Goal: Answer question/provide support

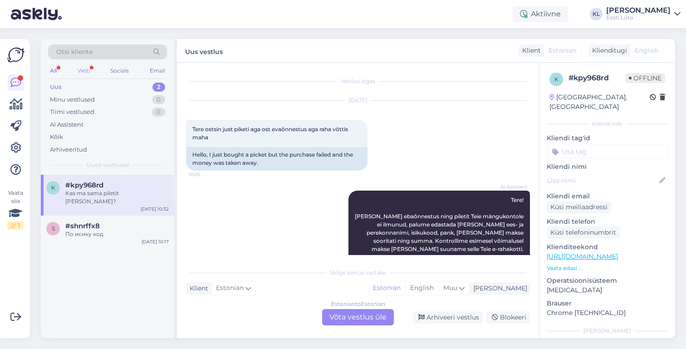
scroll to position [360, 0]
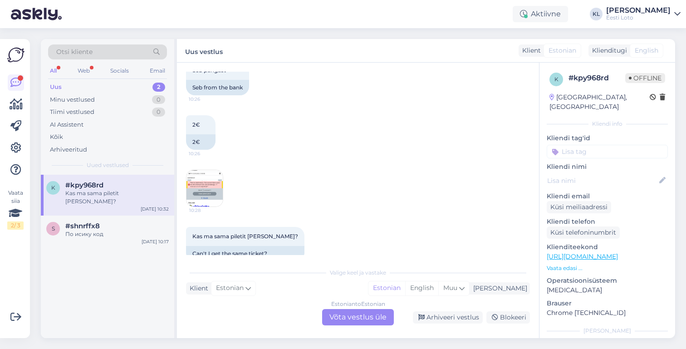
click at [54, 85] on div "Uus" at bounding box center [56, 87] width 12 height 9
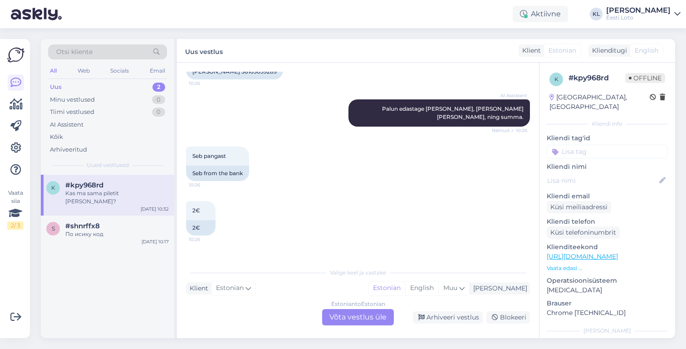
scroll to position [244, 0]
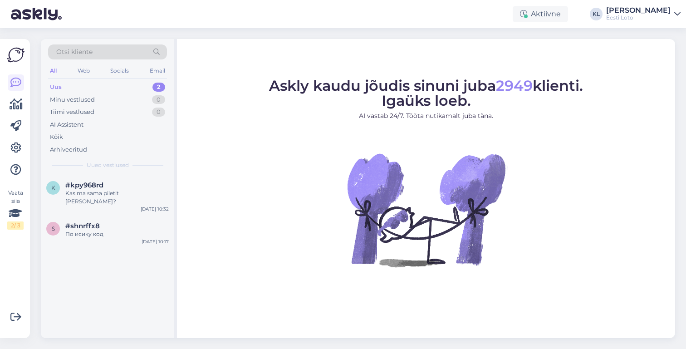
click at [121, 86] on div "Uus 2" at bounding box center [107, 87] width 119 height 13
click at [115, 193] on div "Kas ma sama piletit [PERSON_NAME]?" at bounding box center [116, 197] width 103 height 16
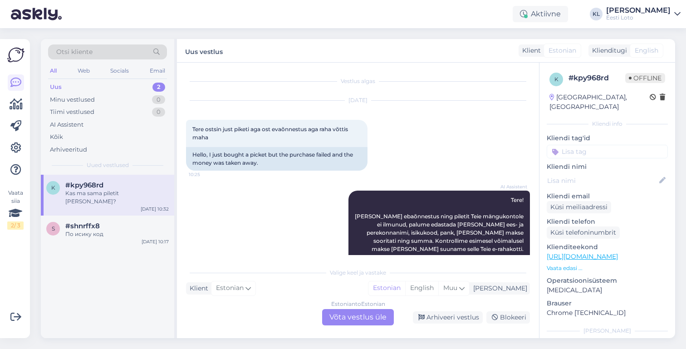
scroll to position [360, 0]
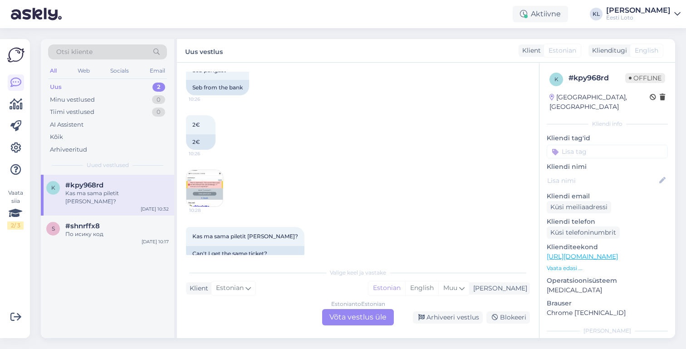
click at [347, 315] on div "Estonian to Estonian Võta vestlus üle" at bounding box center [358, 317] width 72 height 16
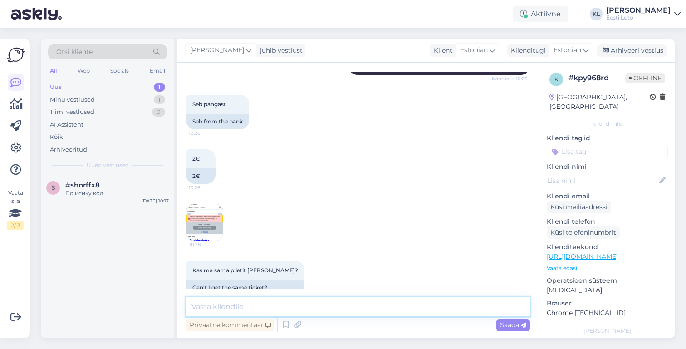
click at [340, 300] on textarea at bounding box center [358, 306] width 344 height 19
paste textarea "Kui piletid ei ilmu aktiivsete piletite hulka, siis kahjuks on ost ebaõnnestunu…"
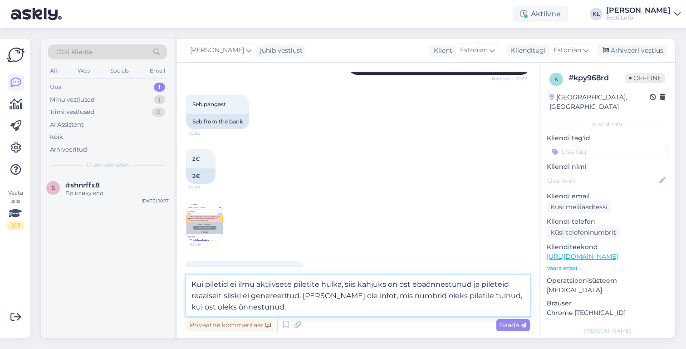
click at [229, 284] on textarea "Kui piletid ei ilmu aktiivsete piletite hulka, siis kahjuks on ost ebaõnnestunu…" at bounding box center [358, 295] width 344 height 41
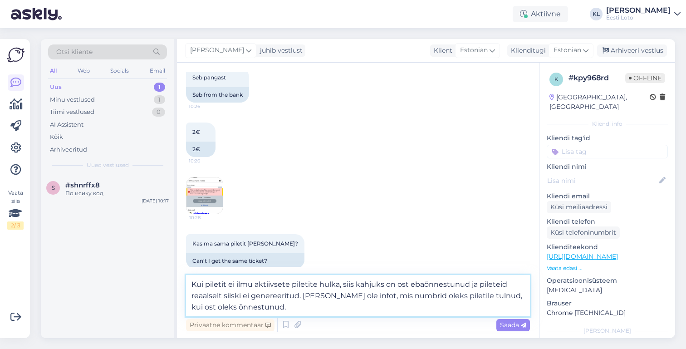
scroll to position [348, 0]
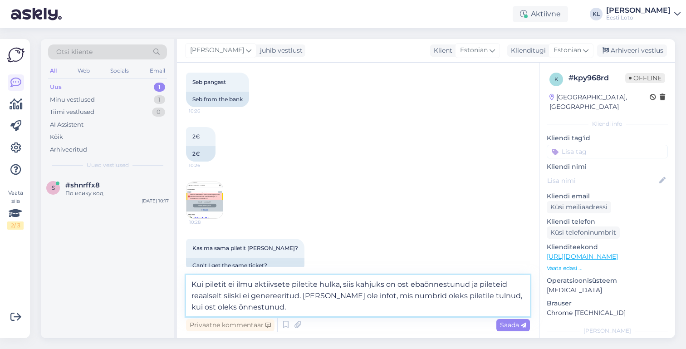
click at [274, 308] on textarea "Kui piletit ei ilmu aktiivsete piletite hulka, siis kahjuks on ost ebaõnnestunu…" at bounding box center [358, 295] width 344 height 41
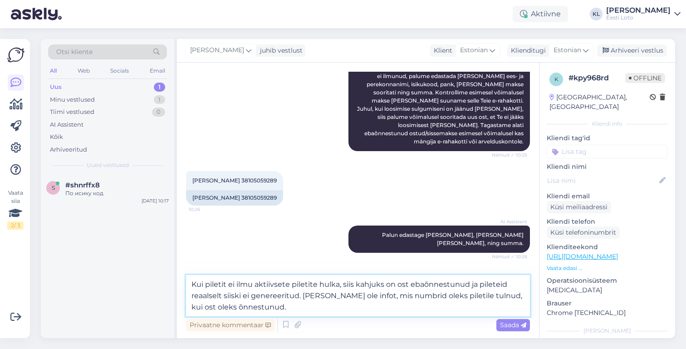
scroll to position [121, 0]
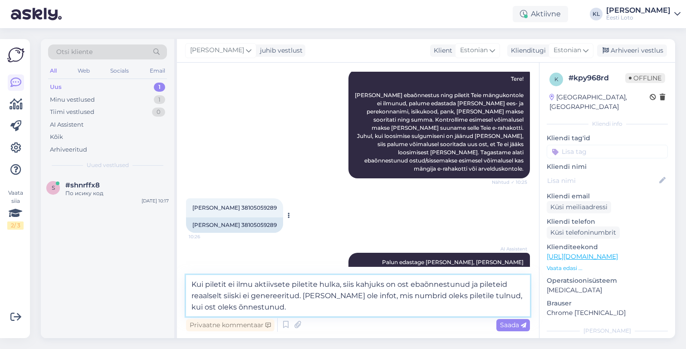
type textarea "Kui piletit ei ilmu aktiivsete piletite hulka, siis kahjuks on ost ebaõnnestunu…"
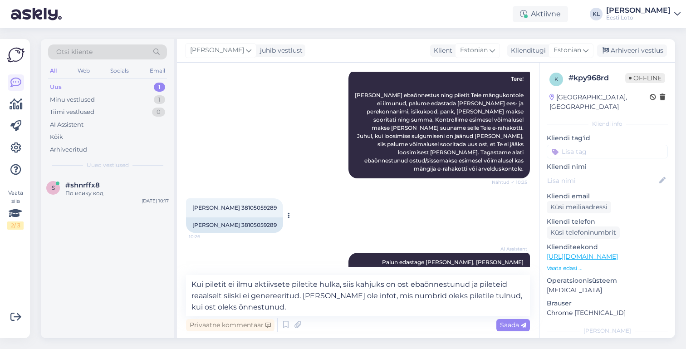
click at [251, 204] on span "[PERSON_NAME] 38105059289" at bounding box center [234, 207] width 84 height 7
copy div "38105059289 10:26"
click at [251, 204] on span "[PERSON_NAME] 38105059289" at bounding box center [234, 207] width 84 height 7
click at [248, 218] on div "[PERSON_NAME] 38105059289" at bounding box center [234, 224] width 97 height 15
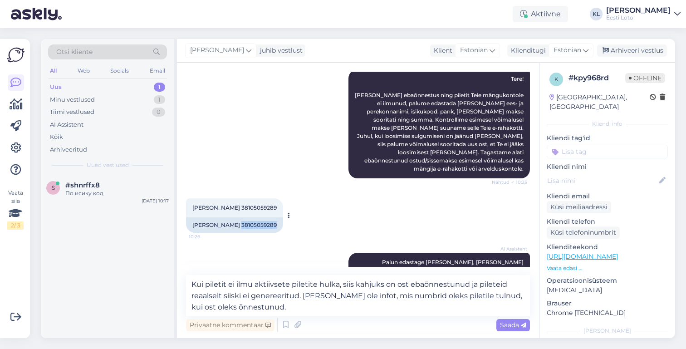
click at [248, 218] on div "[PERSON_NAME] 38105059289" at bounding box center [234, 224] width 97 height 15
copy div "38105059289"
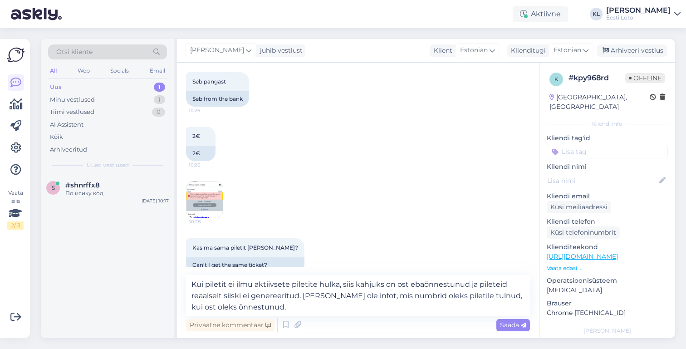
scroll to position [348, 0]
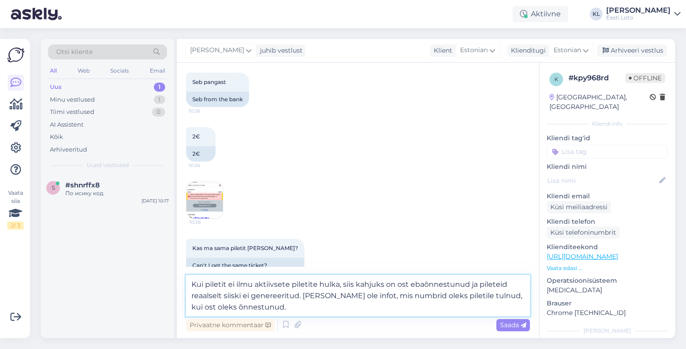
click at [376, 311] on textarea "Kui piletit ei ilmu aktiivsete piletite hulka, siis kahjuks on ost ebaõnnestunu…" at bounding box center [358, 295] width 344 height 41
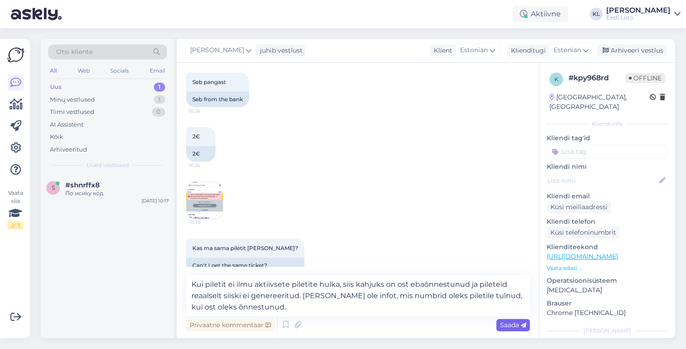
click at [500, 322] on span "Saada" at bounding box center [513, 325] width 26 height 8
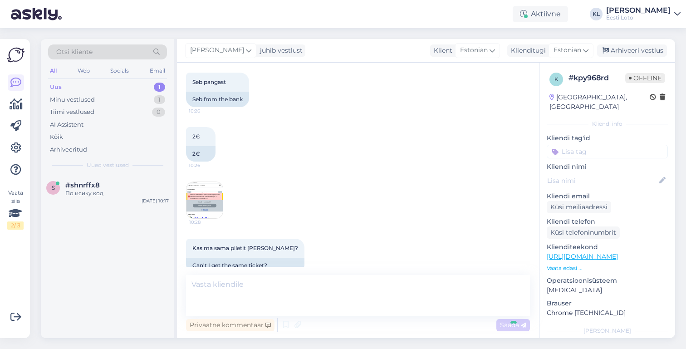
scroll to position [412, 0]
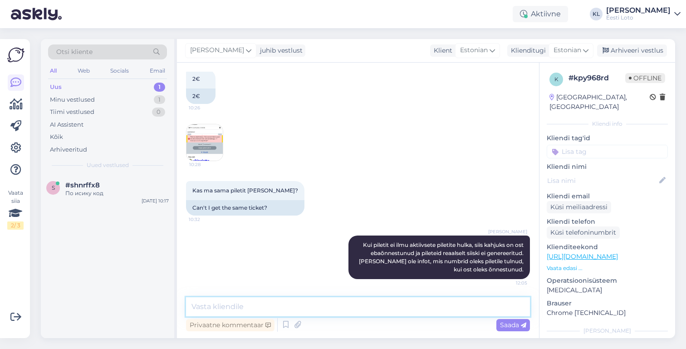
click at [300, 299] on textarea at bounding box center [358, 306] width 344 height 19
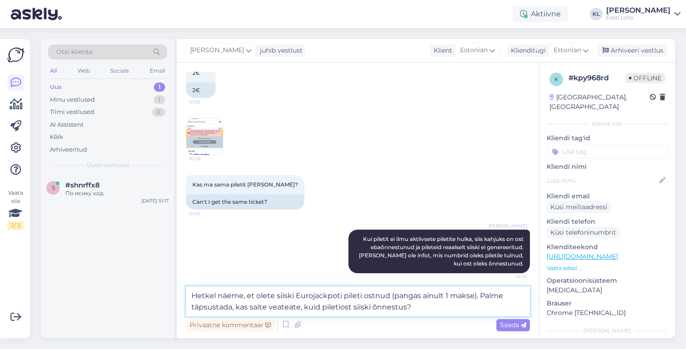
type textarea "Hetkel näeme, et olete siiski Eurojackpoti pileti ostnud (pangas ainult 1 makse…"
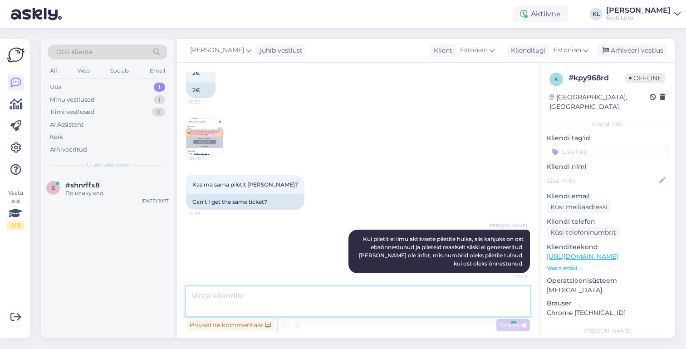
scroll to position [456, 0]
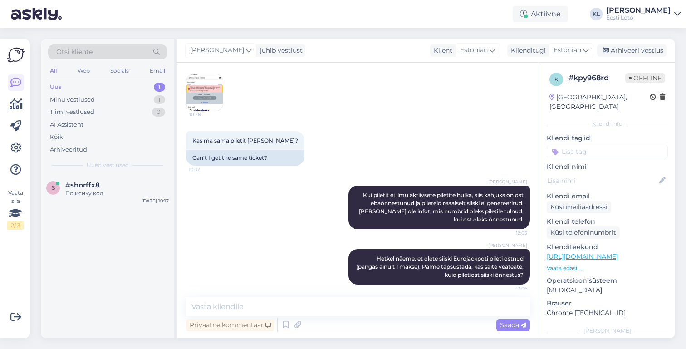
click at [132, 88] on div "Uus 1" at bounding box center [107, 87] width 119 height 13
click at [101, 183] on div "#shnrffx8" at bounding box center [116, 185] width 103 height 8
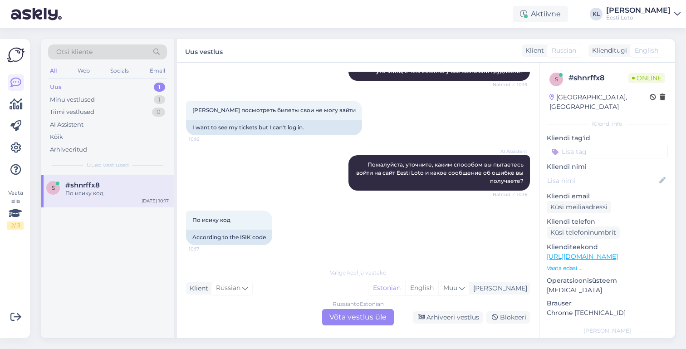
scroll to position [121, 0]
click at [356, 315] on div "Russian to Estonian Võta vestlus üle" at bounding box center [358, 317] width 72 height 16
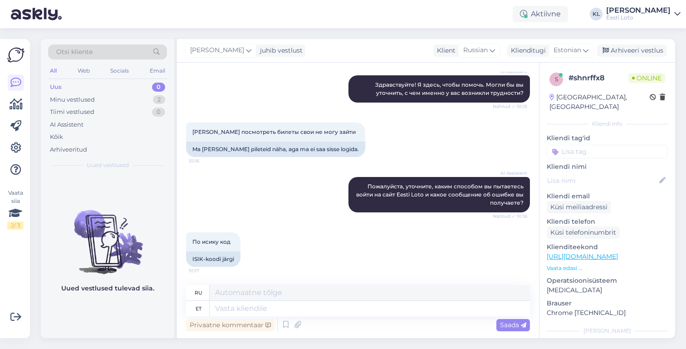
scroll to position [99, 0]
click at [299, 311] on textarea at bounding box center [370, 308] width 320 height 15
type textarea "Palume t"
type textarea "Пожалуйста"
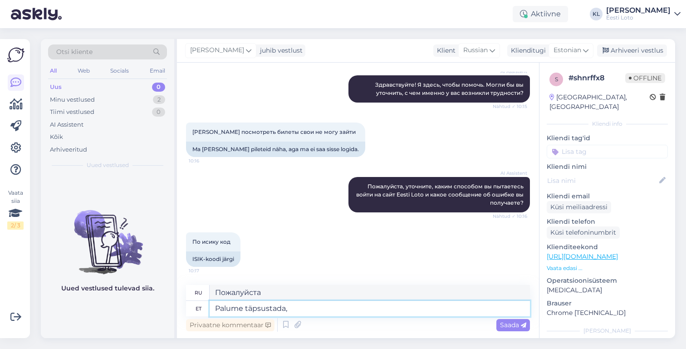
type textarea "Palume täpsustada, m"
type textarea "Пожалуйста, уточните,"
type textarea "Palume täpsustada, missuguse ve"
type textarea "Пожалуйста, укажите, какой тип"
type textarea "Palume täpsustada, missuguse veateate s"
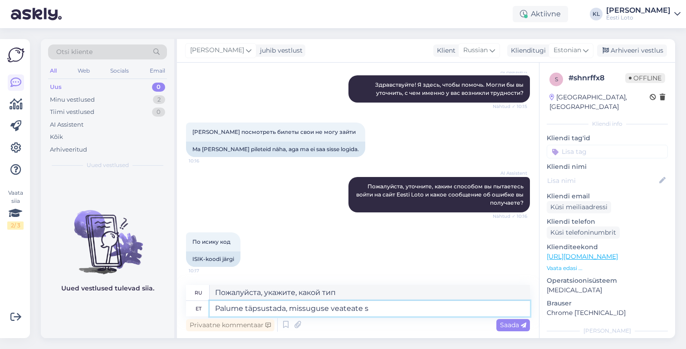
type textarea "Пожалуйста, укажите тип сообщения об ошибке."
type textarea "Palume täpsustada, missuguse veateate saate v"
type textarea "Укажите, пожалуйста, какое сообщение об ошибке вы получаете."
type textarea "Palume täpsustada, missuguse veateate saate või mi"
type textarea "Пожалуйста, укажите, какое сообщение об ошибке вы получаете или"
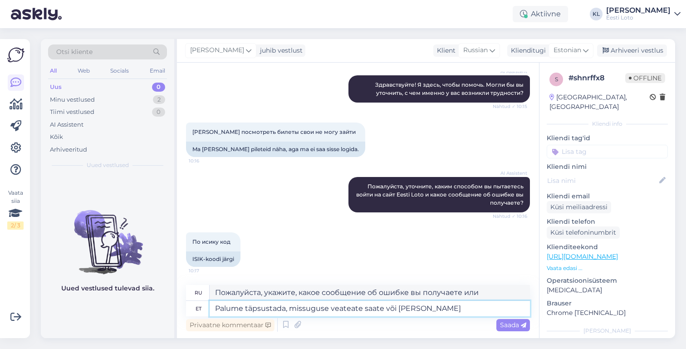
type textarea "Palume täpsustada, missuguse veateate saate või miks tei"
type textarea "Укажите, пожалуйста, какое сообщение об ошибке вы получаете и почему."
type textarea "Palume täpsustada, missuguse veateate saate või miks teil ei"
type textarea "Укажите, пожалуйста, какое сообщение об ошибке вы получили или почему оно у вас…"
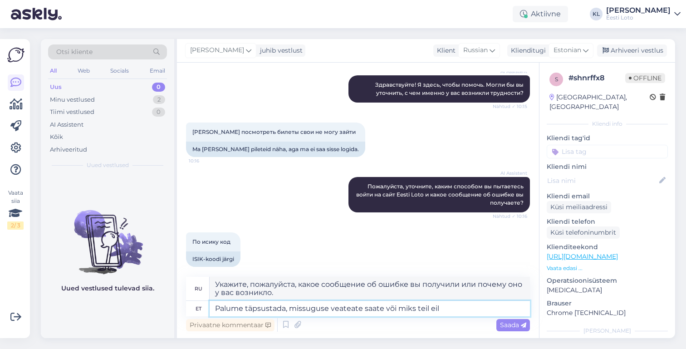
type textarea "Palume täpsustada, missuguse veateate saate või miks teil eil"
type textarea "Укажите, пожалуйста, какое сообщение об ошибке вы получаете или почему у вас во…"
type textarea "Palume täpsustada, missuguse veateate saate või miks teil"
type textarea "Укажите, пожалуйста, какое сообщение об ошибке вы получили или почему оно у вас…"
type textarea "Palume täpsustada, missuguse veateate saate või miks teil ei õn"
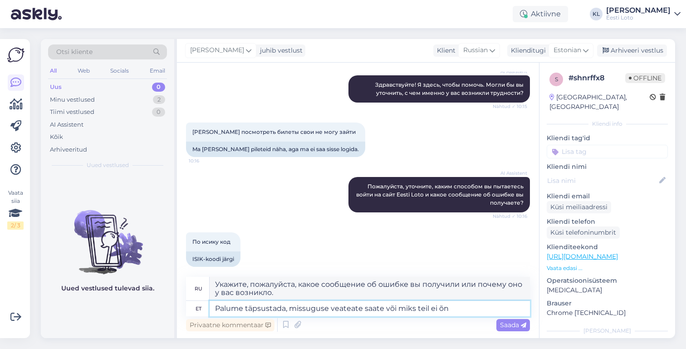
type textarea "Пожалуйста, укажите, какое сообщение об ошибке вы получаете или почему вы его н…"
type textarea "Palume täpsustada, missuguse veateate saate või miks teil ei õnnestu si"
type textarea "Укажите, пожалуйста, какое сообщение об ошибке вы получаете или почему у вас ни…"
type textarea "Palume täpsustada, missuguse veateate saate või miks teil ei õnnestu sisse lo"
type textarea "Пожалуйста, укажите, какое сообщение об ошибке вы получаете или почему вы не мо…"
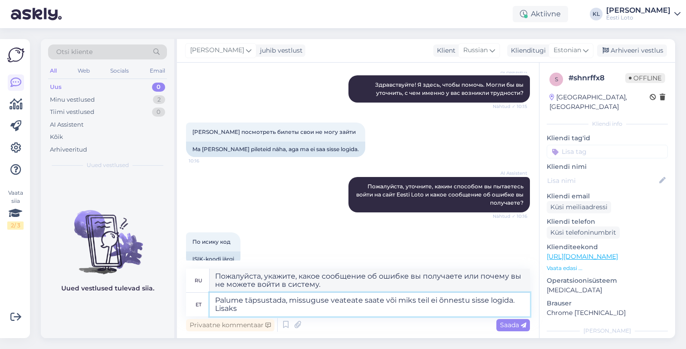
type textarea "Palume täpsustada, missuguse veateate saate või miks teil ei õnnestu sisse logi…"
type textarea "Пожалуйста, укажите, какое сообщение об ошибке вы получаете или почему вы не мо…"
type textarea "Palume täpsustada, missuguse veateate saate või miks teil ei õnnestu sisse logi…"
type textarea "Пожалуйста, укажите, какое сообщение об ошибке вы получаете или почему вы не мо…"
type textarea "Palume täpsustada, missuguse veateate saate või miks teil ei õnnestu sisse logi…"
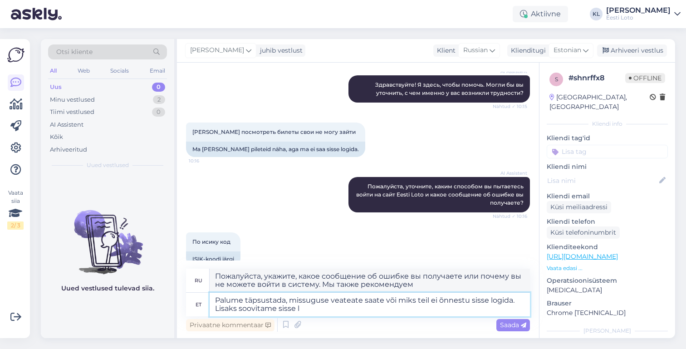
type textarea "Пожалуйста, укажите, какое сообщение об ошибке вы получаете или почему вы не мо…"
type textarea "Palume täpsustada, missuguse veateate saate või miks teil ei õnnestu sisse logi…"
type textarea "Пожалуйста, укажите, какое сообщение об ошибке вы получаете или почему вы не мо…"
type textarea "Palume täpsustada, missuguse veateate saate või miks teil ei õnnestu sisse logi…"
type textarea "Пожалуйста, укажите, какое сообщение об ошибке вы получаете или почему вы не мо…"
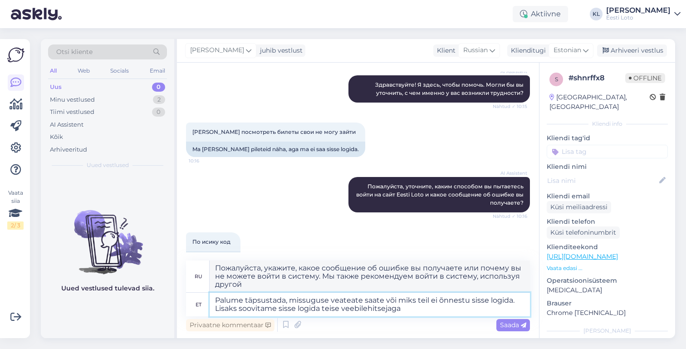
type textarea "Palume täpsustada, missuguse veateate saate või miks teil ei õnnestu sisse logi…"
type textarea "Пожалуйста, укажите, какое сообщение об ошибке вы получаете или почему вы не мо…"
type textarea "Palume täpsustada, missuguse veateate saate või miks teil ei õnnestu sisse logi…"
type textarea "Укажите, какое сообщение об ошибке вы получаете или почему вы не можете войти в…"
type textarea "Palume täpsustada, missuguse veateate saate või miks teil ei õnnestu sisse logi…"
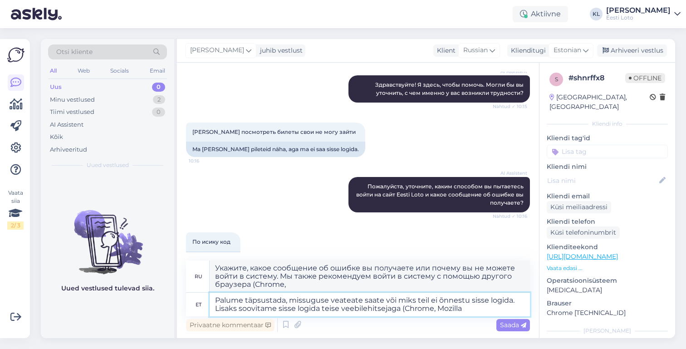
type textarea "Укажите, какое сообщение об ошибке вы получаете или почему вы не можете войти в…"
type textarea "Palume täpsustada, missuguse veateate saate või miks teil ei õnnestu sisse logi…"
type textarea "Укажите, какое сообщение об ошибке вы получаете или почему вы не можете войти в…"
type textarea "Palume täpsustada, missuguse veateate saate või miks teil ei õnnestu sisse logi…"
type textarea "Укажите, какое сообщение об ошибке вы получаете или почему вы не можете войти в…"
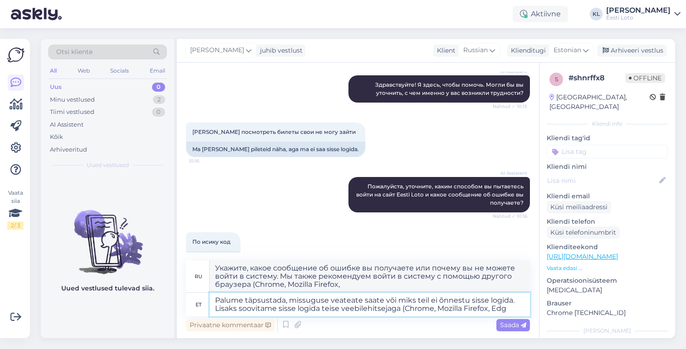
type textarea "Palume täpsustada, missuguse veateate saate või miks teil ei õnnestu sisse logi…"
type textarea "Укажите, какое сообщение об ошибке вы получаете или почему вы не можете войти в…"
type textarea "Palume täpsustada, missuguse veateate saate või miks teil ei õnnestu sisse logi…"
type textarea "Пожалуйста, укажите, какое сообщение об ошибке вы получаете или почему вы не мо…"
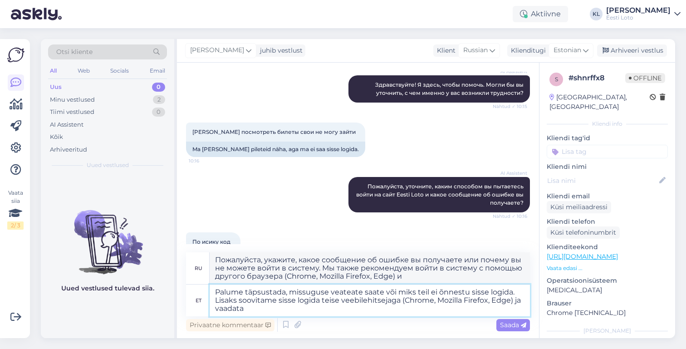
type textarea "Palume täpsustada, missuguse veateate saate või miks teil ei õnnestu sisse logi…"
type textarea "Пожалуйста, укажите, какое сообщение об ошибке вы получаете или почему вы не мо…"
type textarea "Palume täpsustada, missuguse veateate saate või miks teil ei õnnestu sisse logi…"
type textarea "Пожалуйста, укажите, какое сообщение об ошибке вы получаете или почему вы не мо…"
type textarea "Palume täpsustada, missuguse veateate saate või miks teil ei õnnestu sisse logi…"
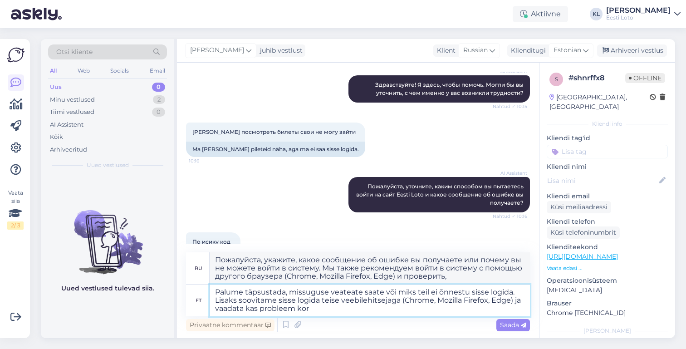
type textarea "Укажите, какое сообщение об ошибке вы получаете или почему вы не можете войти в…"
type textarea "Palume täpsustada, missuguse veateate saate või miks teil ei õnnestu sisse logi…"
type textarea "Укажите, какое сообщение об ошибке вы получаете или почему вы не можете войти в…"
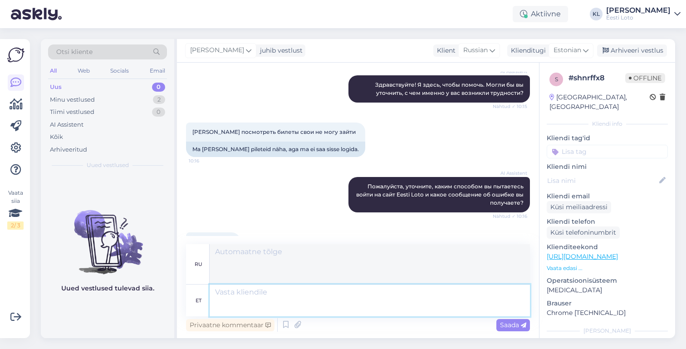
scroll to position [210, 0]
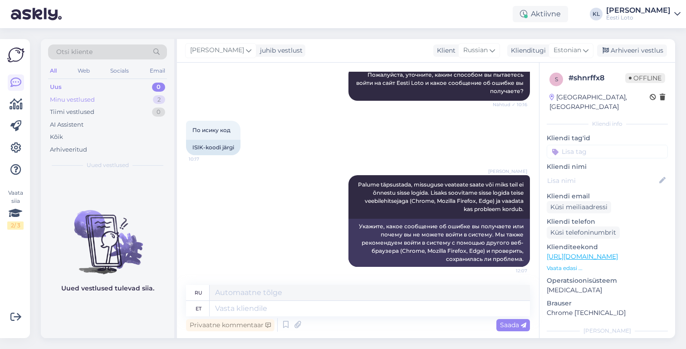
click at [77, 97] on div "Minu vestlused" at bounding box center [72, 99] width 45 height 9
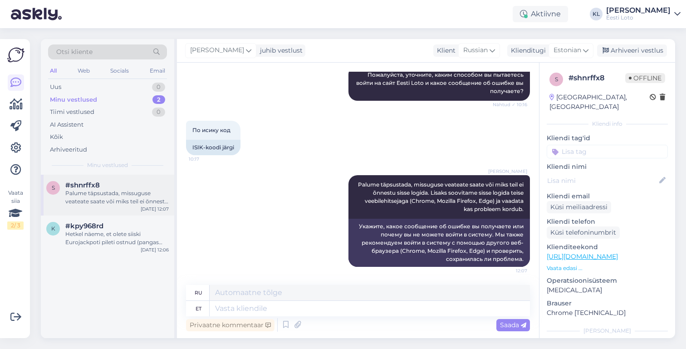
click at [117, 201] on div "Palume täpsustada, missuguse veateate saate või miks teil ei õnnestu sisse logi…" at bounding box center [116, 197] width 103 height 16
click at [599, 145] on input at bounding box center [606, 152] width 121 height 14
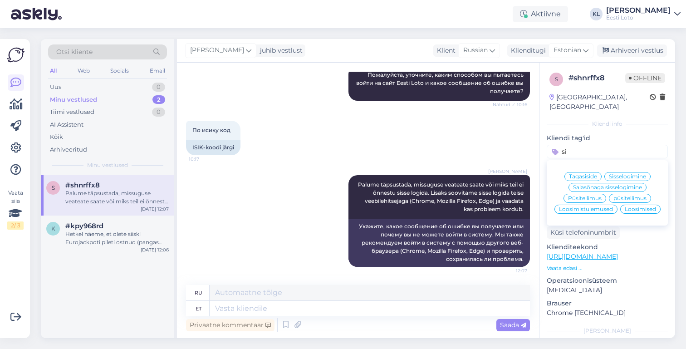
type input "si"
click at [624, 172] on div "Sisselogimine" at bounding box center [627, 176] width 46 height 9
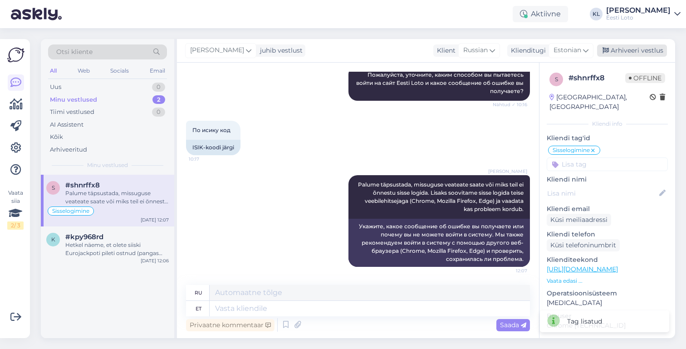
click at [629, 49] on div "Arhiveeri vestlus" at bounding box center [632, 50] width 70 height 12
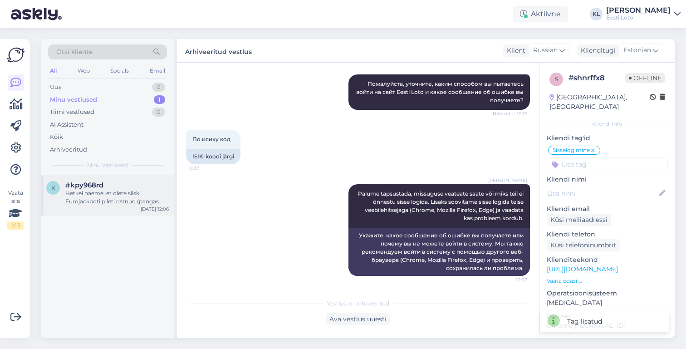
click at [122, 189] on div "Hetkel näeme, et olete siiski Eurojackpoti pileti ostnud (pangas ainult 1 makse…" at bounding box center [116, 197] width 103 height 16
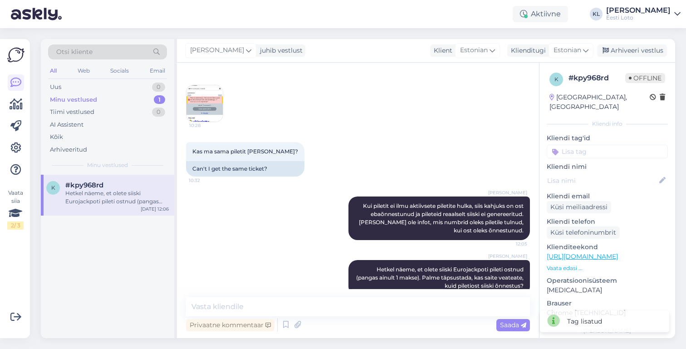
click at [594, 145] on input at bounding box center [606, 152] width 121 height 14
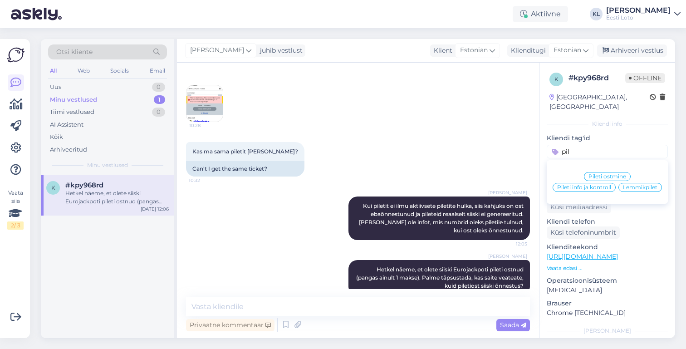
type input "pil"
click at [608, 174] on span "Pileti ostmine" at bounding box center [607, 176] width 38 height 5
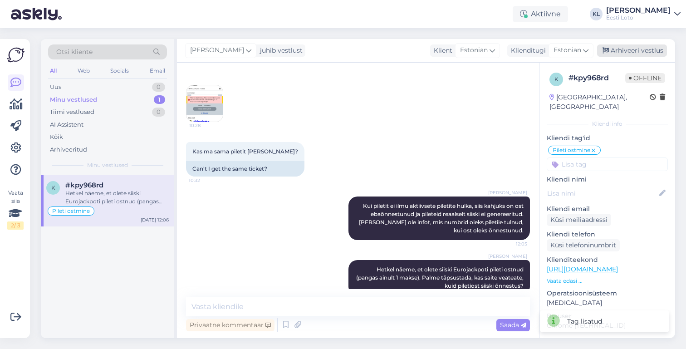
click at [630, 49] on div "Arhiveeri vestlus" at bounding box center [632, 50] width 70 height 12
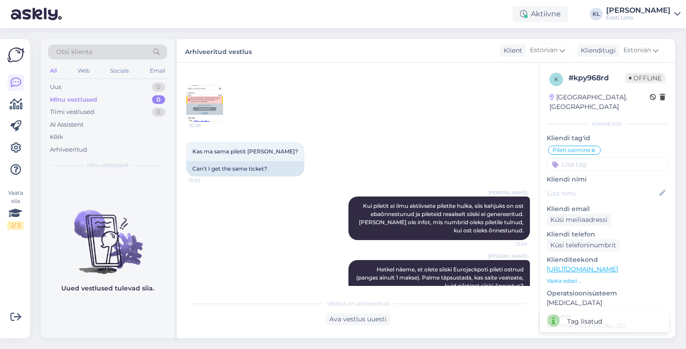
click at [107, 52] on div "Otsi kliente" at bounding box center [107, 51] width 119 height 15
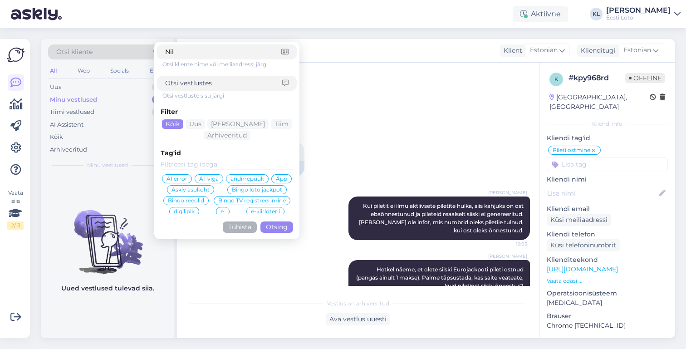
type input "[PERSON_NAME]"
click at [277, 227] on button "Otsing" at bounding box center [276, 226] width 33 height 11
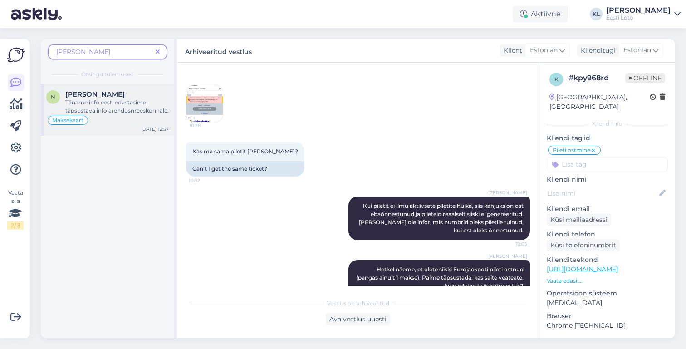
click at [78, 107] on div "Täname info eest, edastasime täpsustava info arendusmeeskonnale." at bounding box center [116, 106] width 103 height 16
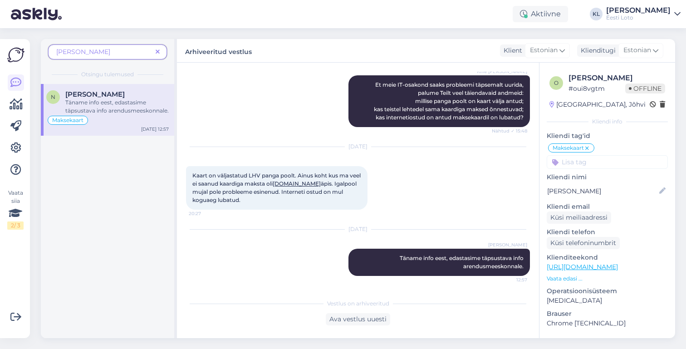
scroll to position [916, 0]
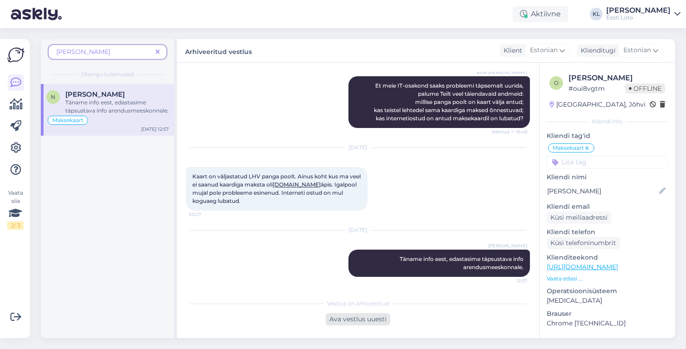
click at [351, 318] on div "Ava vestlus uuesti" at bounding box center [358, 319] width 64 height 12
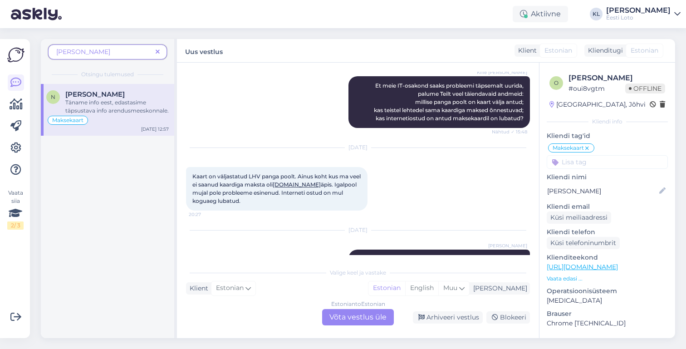
click at [371, 320] on div "Estonian to Estonian Võta vestlus üle" at bounding box center [358, 317] width 72 height 16
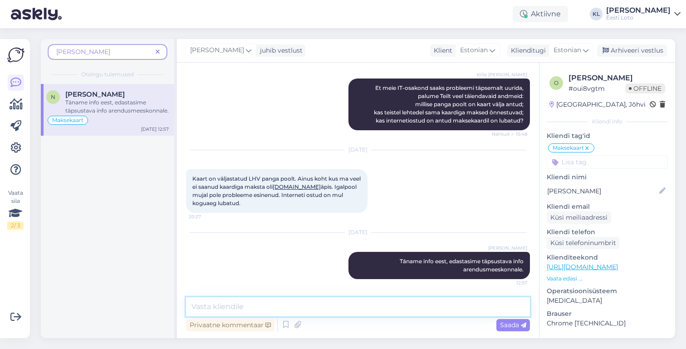
click at [289, 308] on textarea at bounding box center [358, 306] width 344 height 19
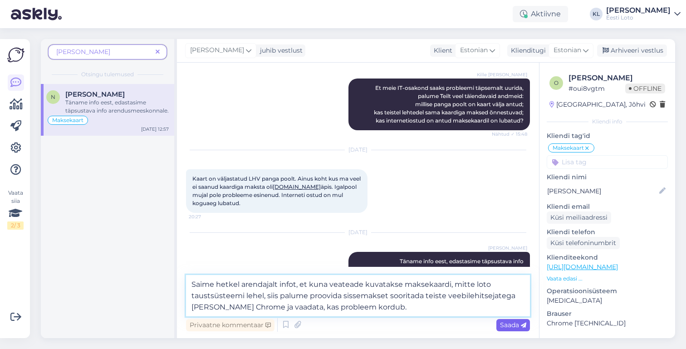
type textarea "Saime hetkel arendajalt infot, et kuna veateade kuvatakse maksekaardi, mitte lo…"
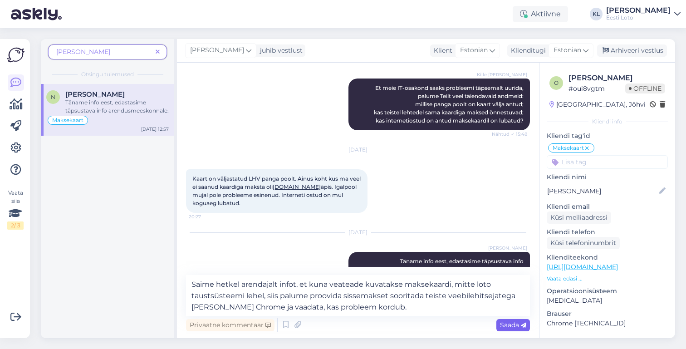
click at [508, 324] on span "Saada" at bounding box center [513, 325] width 26 height 8
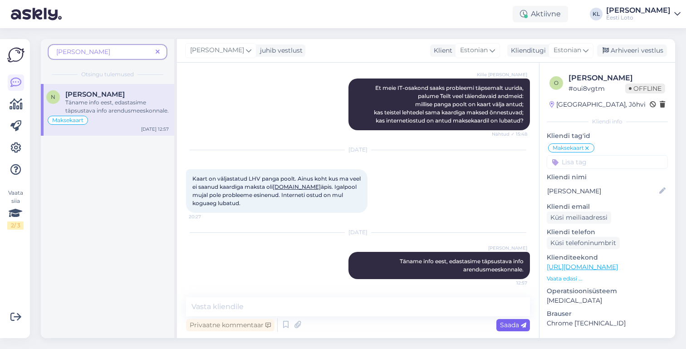
scroll to position [1019, 0]
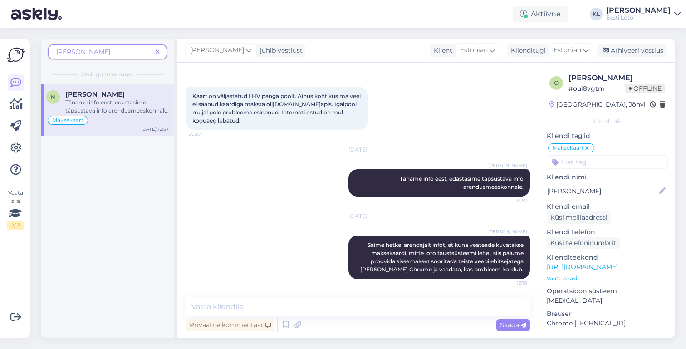
click at [160, 50] on span at bounding box center [157, 52] width 11 height 10
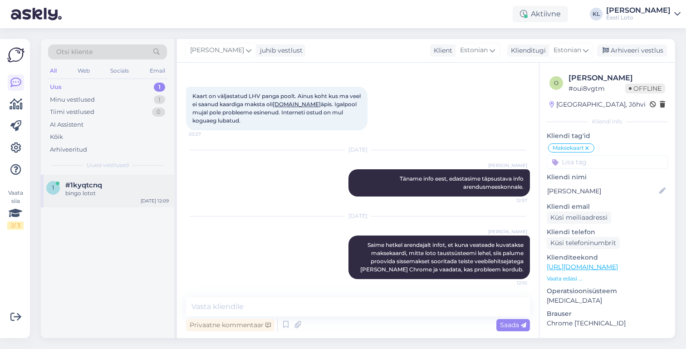
click at [101, 190] on div "bingo lotot" at bounding box center [116, 193] width 103 height 8
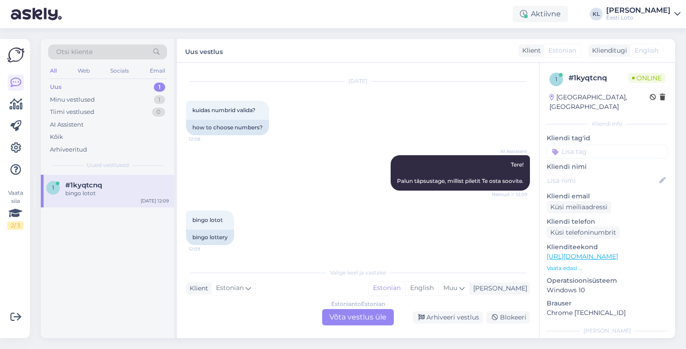
scroll to position [19, 0]
